Goal: Check status

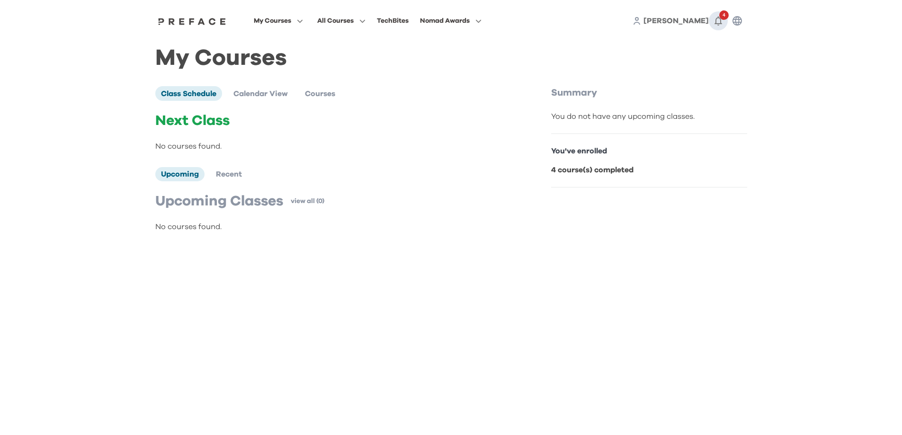
click at [720, 18] on span "4" at bounding box center [723, 14] width 9 height 9
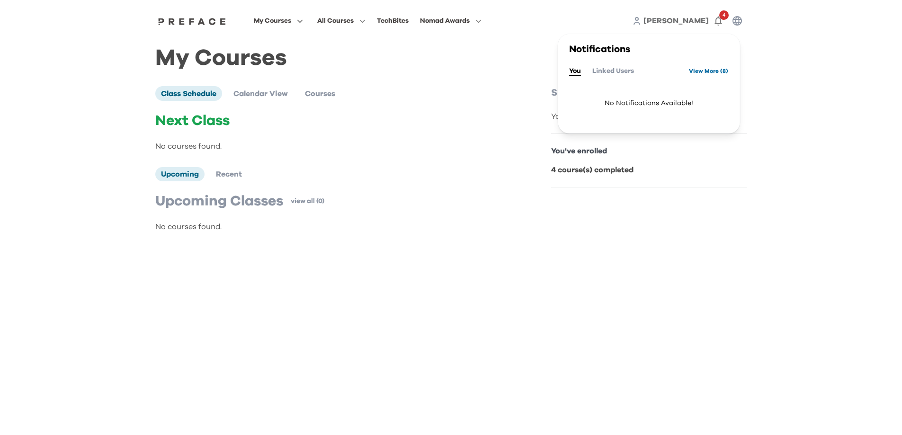
click at [703, 70] on link "View More ( 8 )" at bounding box center [708, 70] width 39 height 15
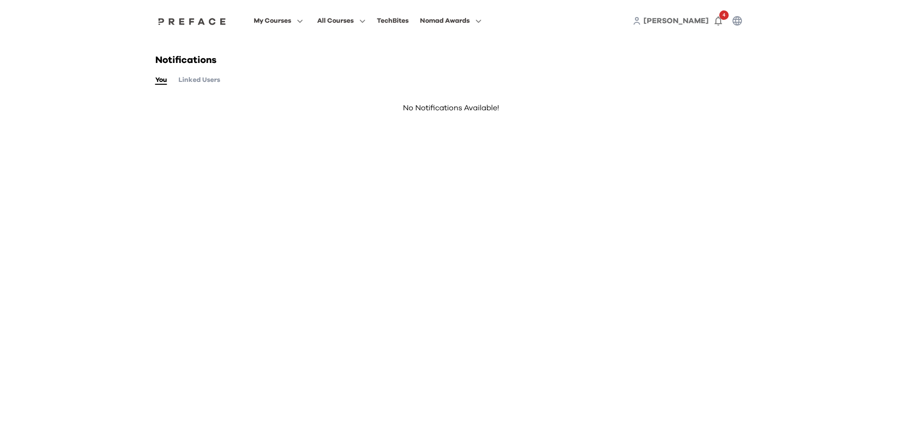
click at [203, 84] on button "Linked Users" at bounding box center [200, 80] width 42 height 10
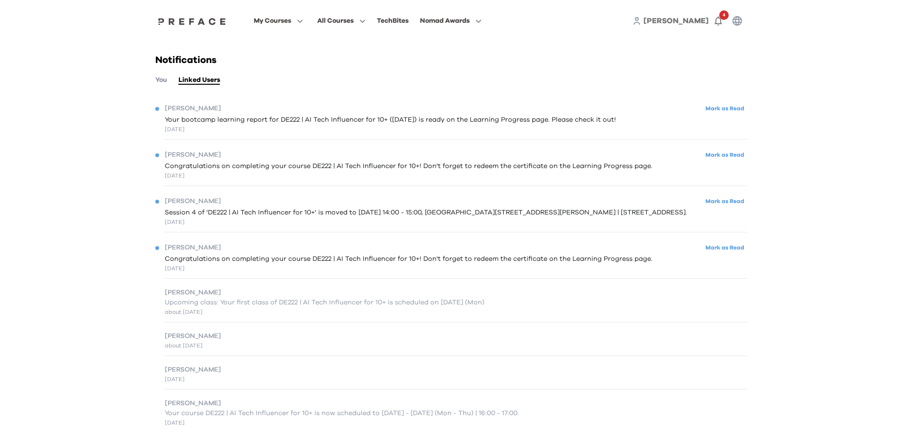
click at [233, 264] on span "Congratulations on completing your course DE222 | AI Tech Influencer for 10+! D…" at bounding box center [409, 259] width 488 height 10
click at [236, 316] on div "about 1 month ago" at bounding box center [325, 312] width 320 height 9
click at [257, 107] on span at bounding box center [278, 112] width 89 height 27
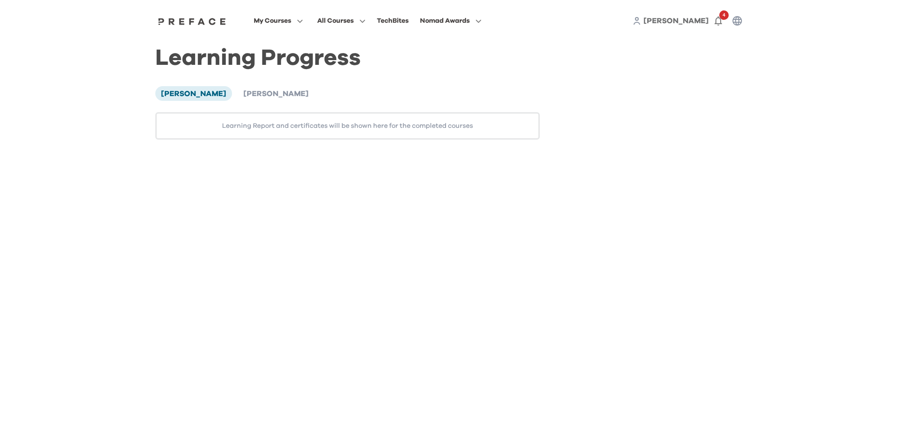
click at [442, 128] on div "Learning Report and certificates will be shown here for the completed courses" at bounding box center [347, 125] width 385 height 27
click at [402, 126] on div "Learning Report and certificates will be shown here for the completed courses" at bounding box center [347, 125] width 385 height 27
click at [273, 98] on span "[PERSON_NAME]" at bounding box center [275, 94] width 65 height 8
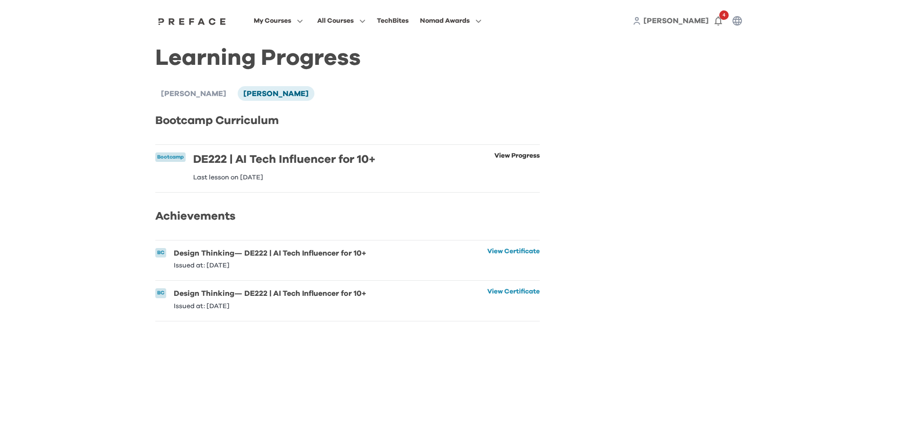
click at [517, 158] on link "View Progress" at bounding box center [517, 167] width 45 height 28
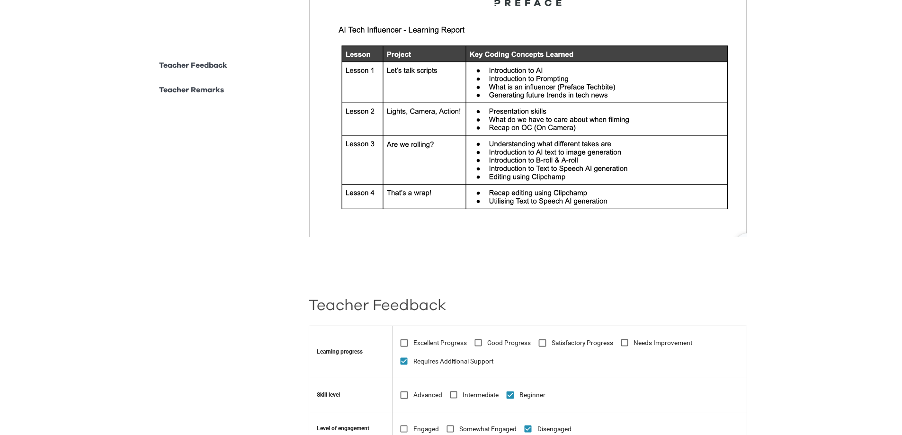
scroll to position [163, 0]
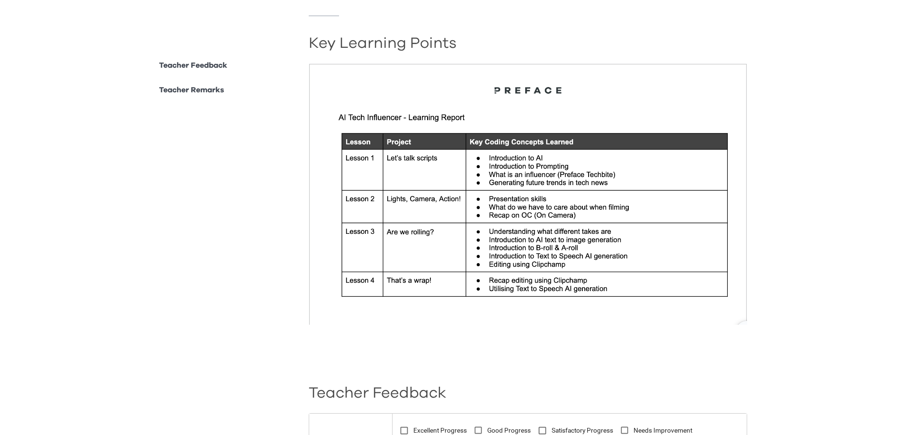
click at [515, 220] on img at bounding box center [528, 193] width 439 height 261
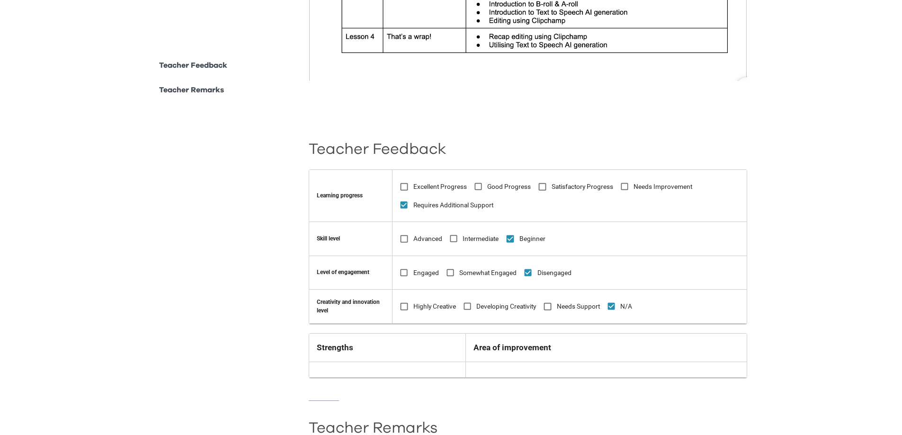
scroll to position [306, 0]
